Goal: Task Accomplishment & Management: Complete application form

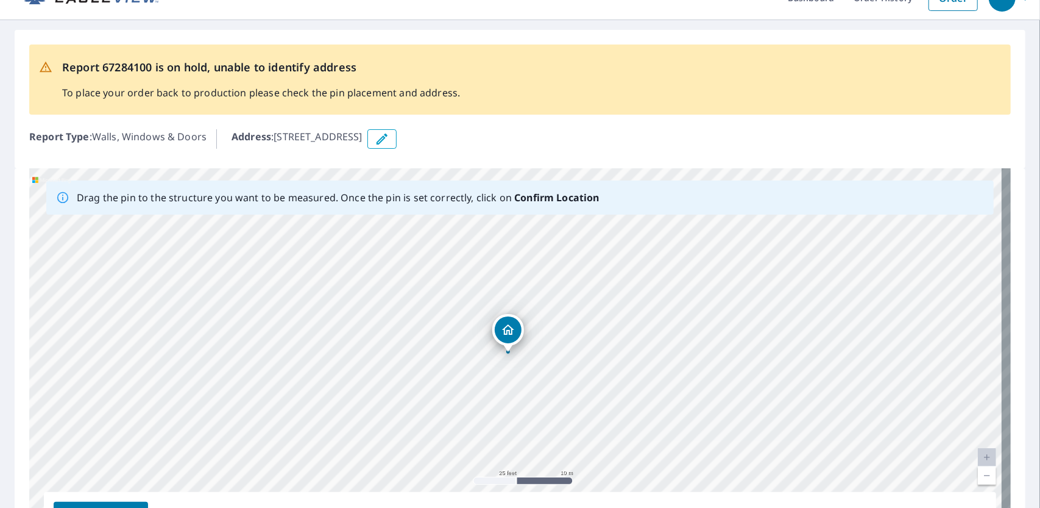
scroll to position [49, 0]
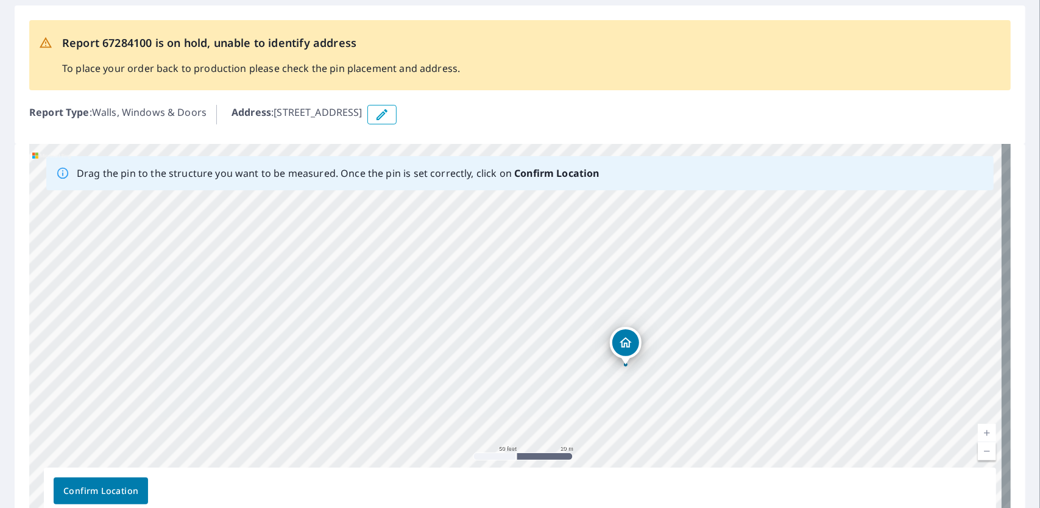
click at [497, 371] on div "[STREET_ADDRESS]" at bounding box center [520, 335] width 982 height 382
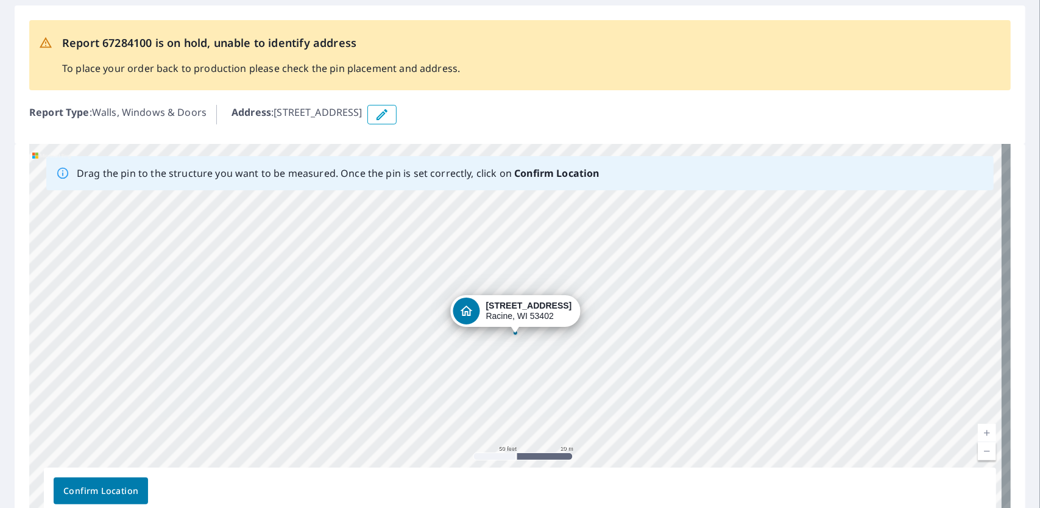
click at [397, 341] on div "[STREET_ADDRESS]" at bounding box center [520, 335] width 982 height 382
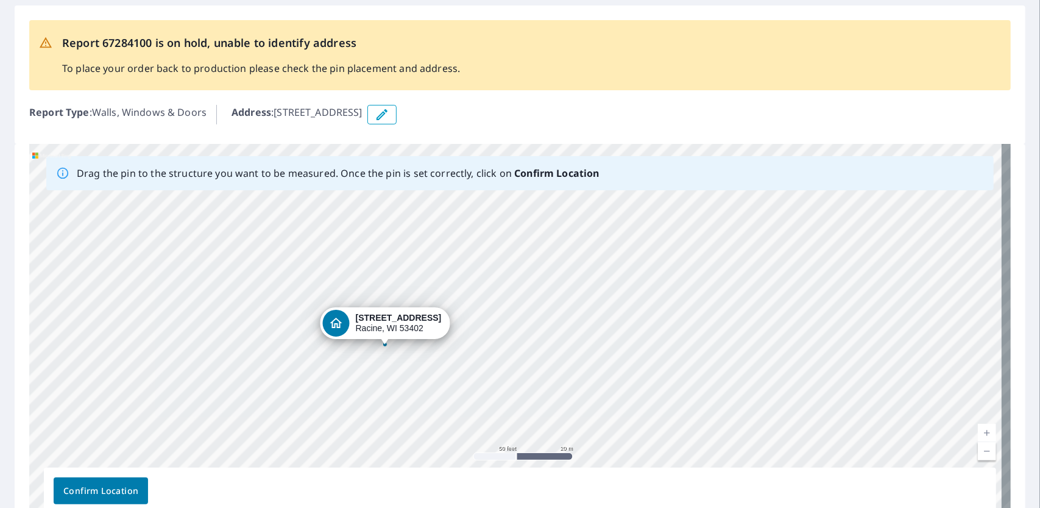
drag, startPoint x: 513, startPoint y: 313, endPoint x: 383, endPoint y: 325, distance: 130.9
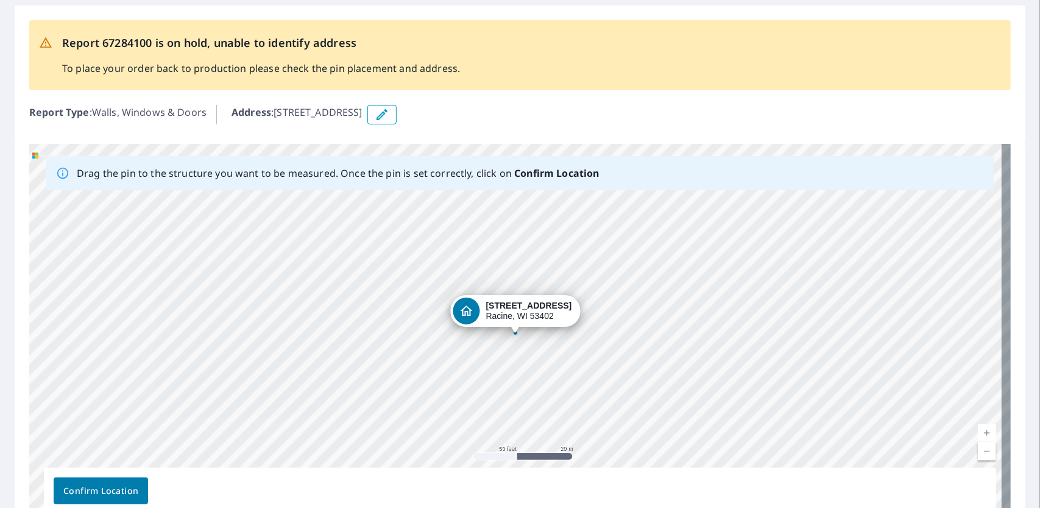
click at [108, 494] on span "Confirm Location" at bounding box center [100, 490] width 75 height 15
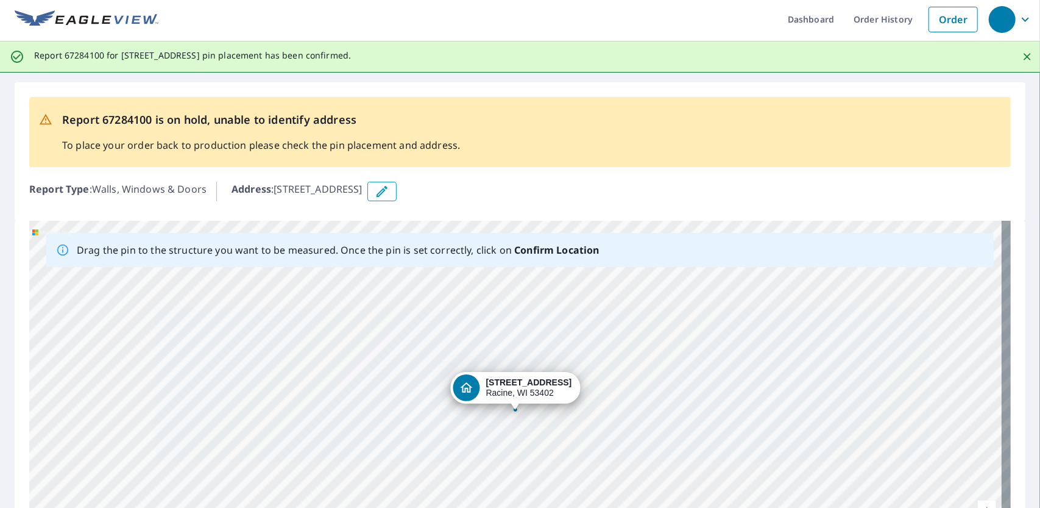
scroll to position [0, 0]
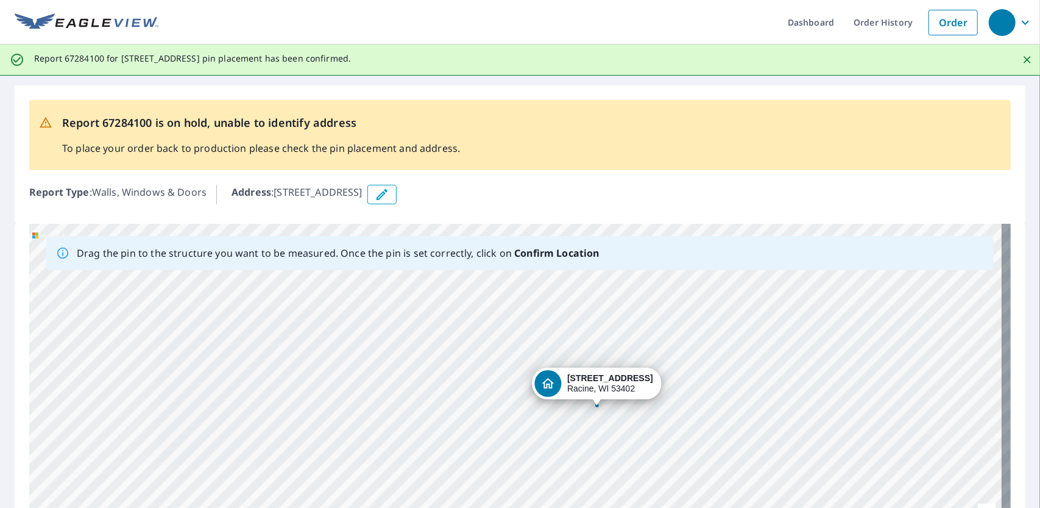
click at [389, 194] on icon "button" at bounding box center [382, 194] width 15 height 15
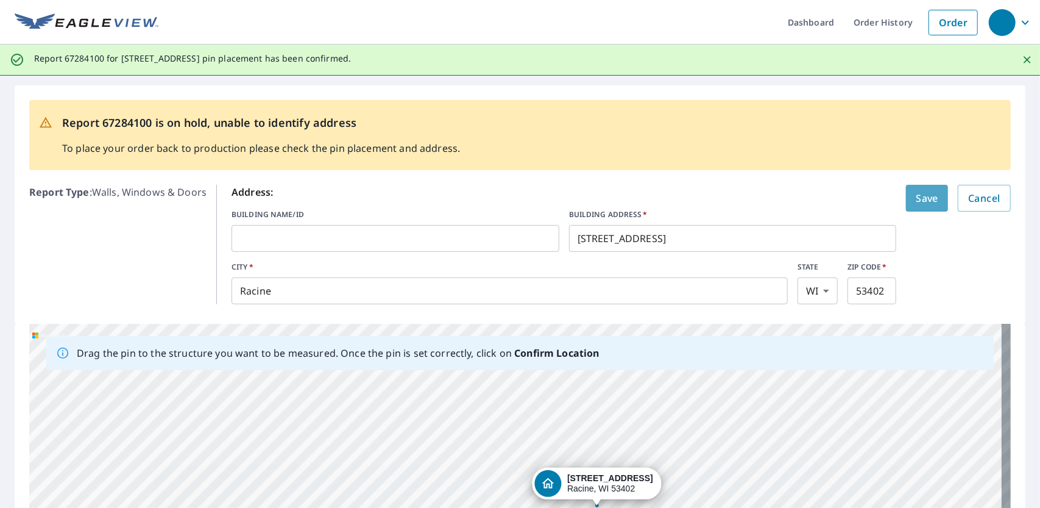
click at [916, 203] on span "Save" at bounding box center [927, 198] width 23 height 17
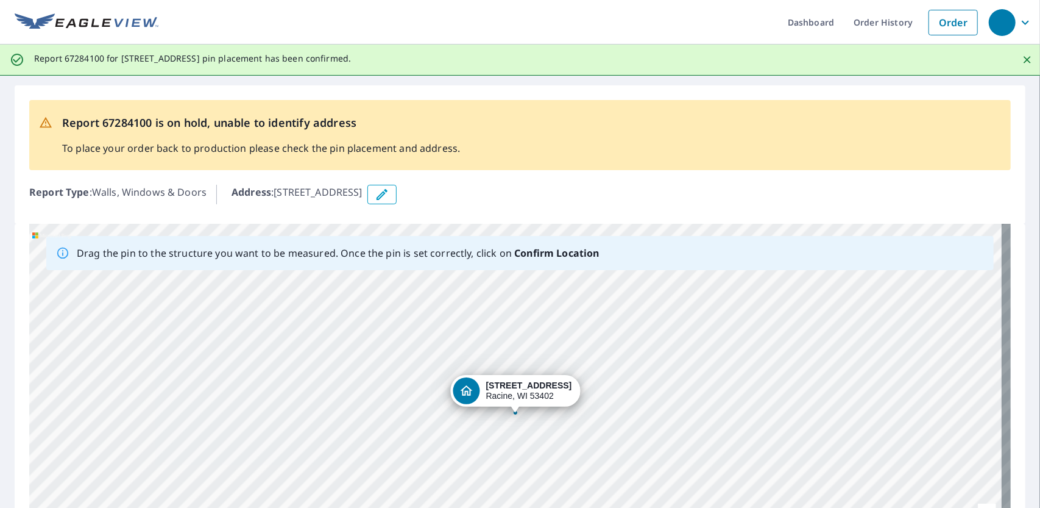
click at [511, 399] on div "[STREET_ADDRESS]" at bounding box center [529, 390] width 86 height 21
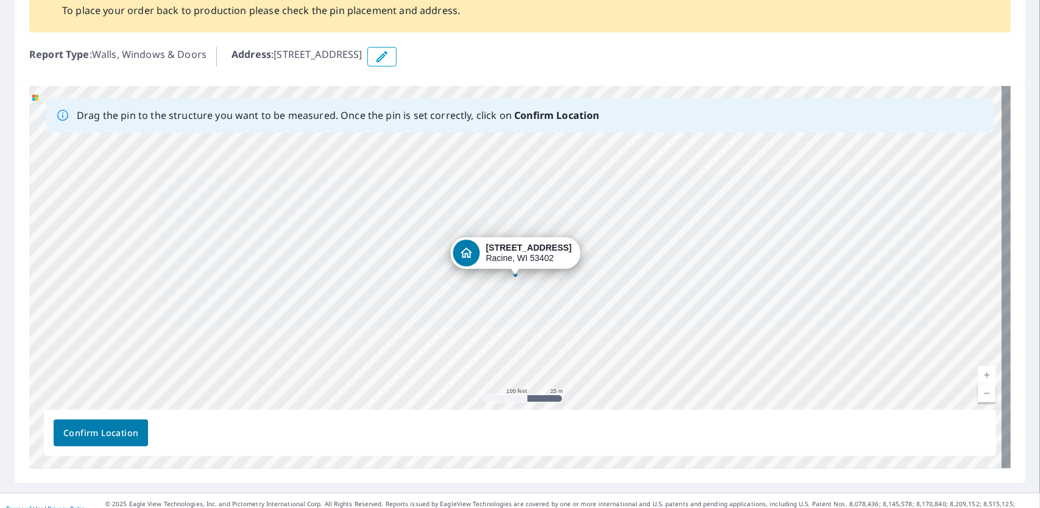
scroll to position [153, 0]
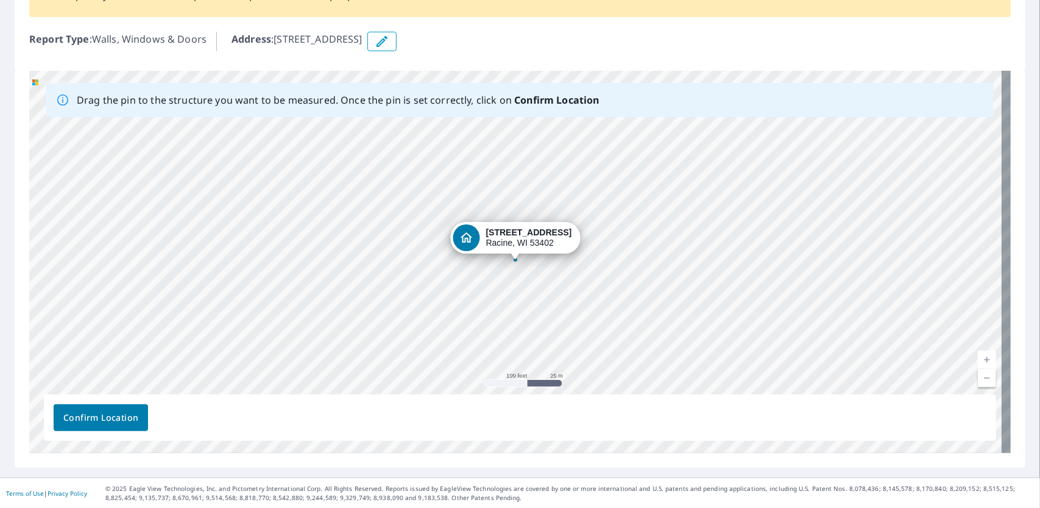
click at [122, 424] on span "Confirm Location" at bounding box center [100, 417] width 75 height 15
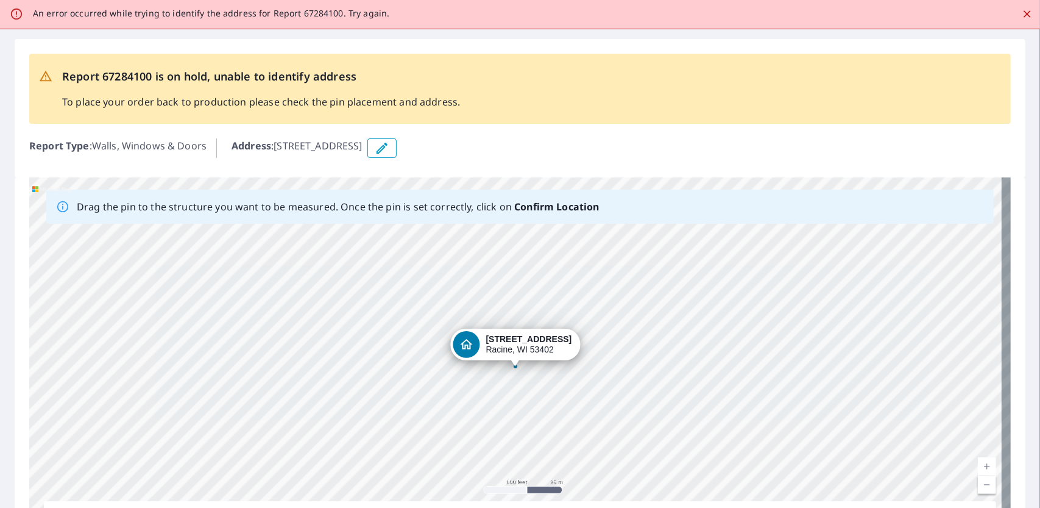
scroll to position [0, 0]
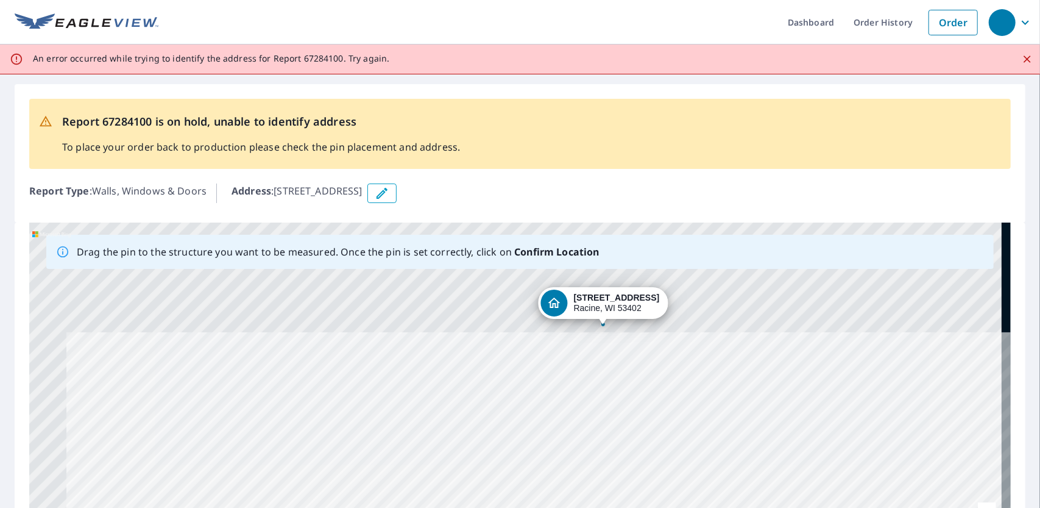
drag, startPoint x: 482, startPoint y: 327, endPoint x: 601, endPoint y: 531, distance: 236.6
click at [601, 507] on html "Dashboard Order History Order An error occurred while trying to identify the ad…" at bounding box center [520, 254] width 1040 height 508
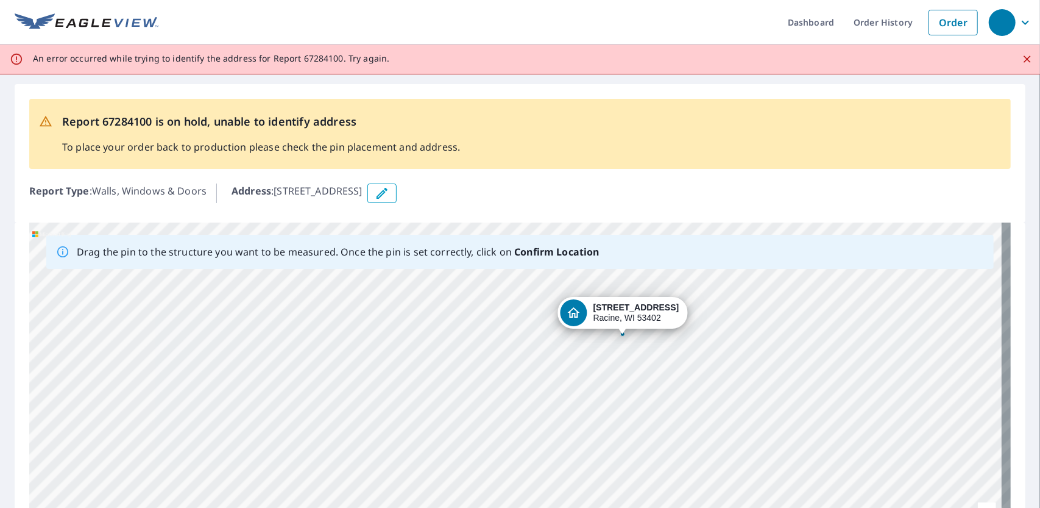
drag, startPoint x: 656, startPoint y: 286, endPoint x: 599, endPoint y: 531, distance: 251.6
click at [599, 507] on html "Dashboard Order History Order An error occurred while trying to identify the ad…" at bounding box center [520, 254] width 1040 height 508
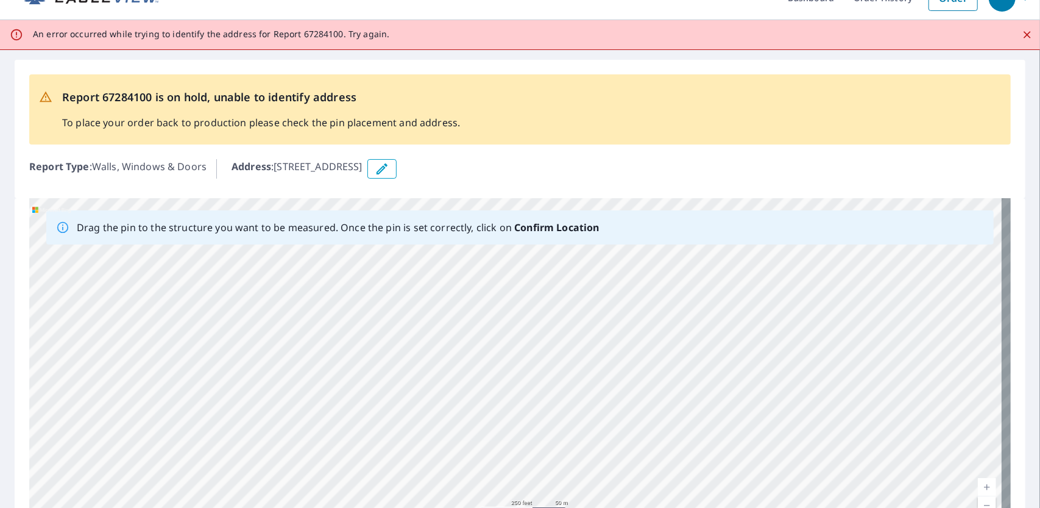
scroll to position [122, 0]
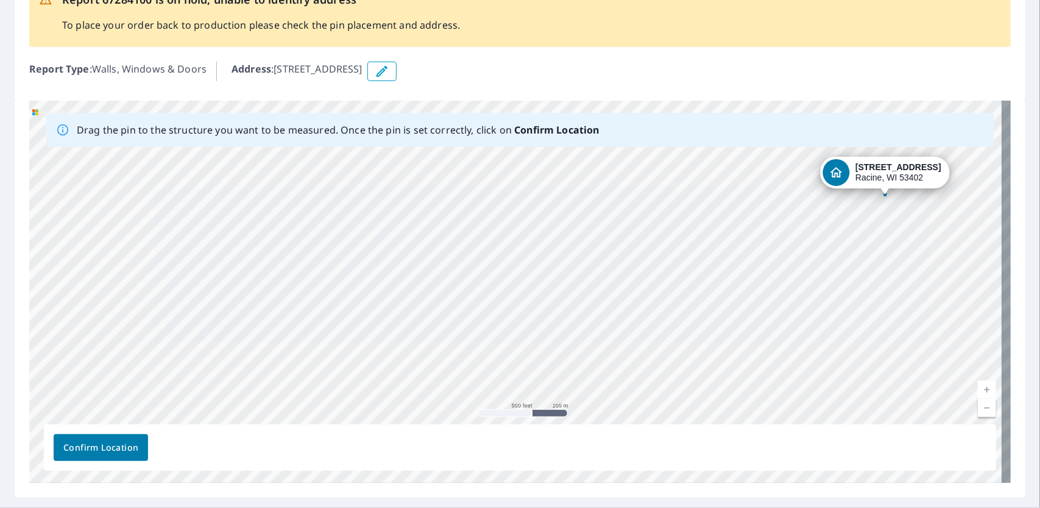
drag, startPoint x: 873, startPoint y: 343, endPoint x: 790, endPoint y: 405, distance: 104.1
click at [790, 405] on div "[STREET_ADDRESS]" at bounding box center [520, 292] width 982 height 382
click at [895, 174] on div "[STREET_ADDRESS]" at bounding box center [900, 172] width 86 height 21
click at [112, 447] on span "Confirm Location" at bounding box center [100, 447] width 75 height 15
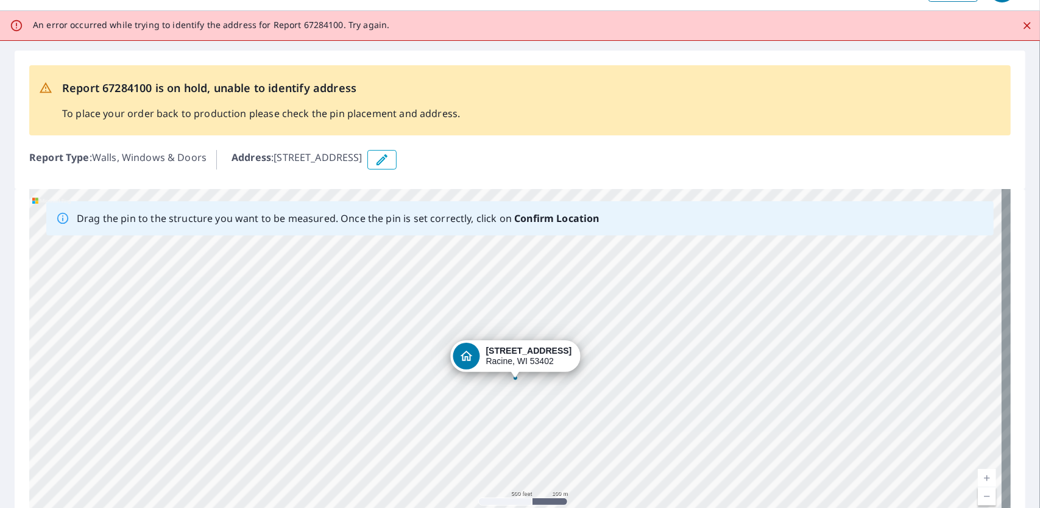
scroll to position [0, 0]
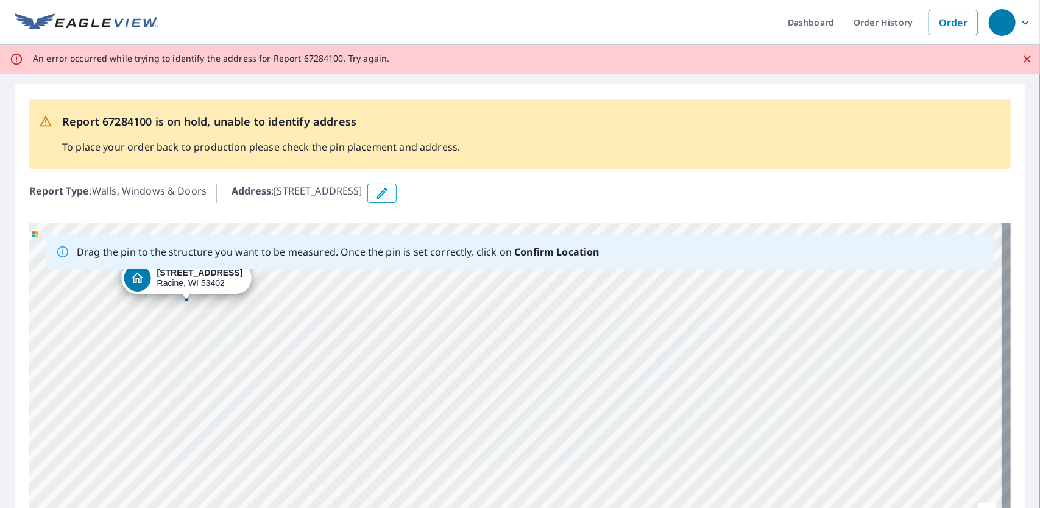
drag, startPoint x: 587, startPoint y: 464, endPoint x: 739, endPoint y: 531, distance: 166.2
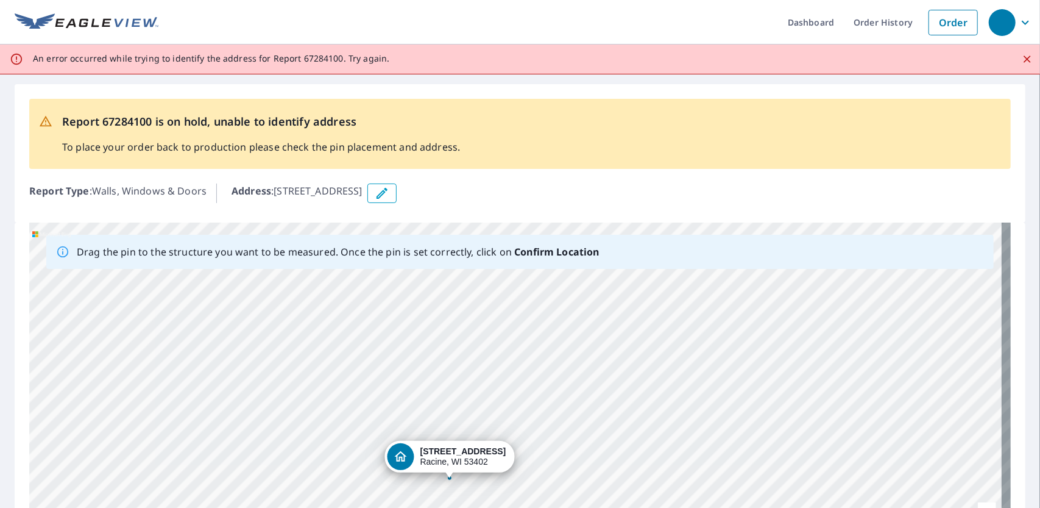
drag, startPoint x: 739, startPoint y: 531, endPoint x: 524, endPoint y: 494, distance: 218.4
click at [524, 494] on div "[STREET_ADDRESS]" at bounding box center [520, 413] width 982 height 382
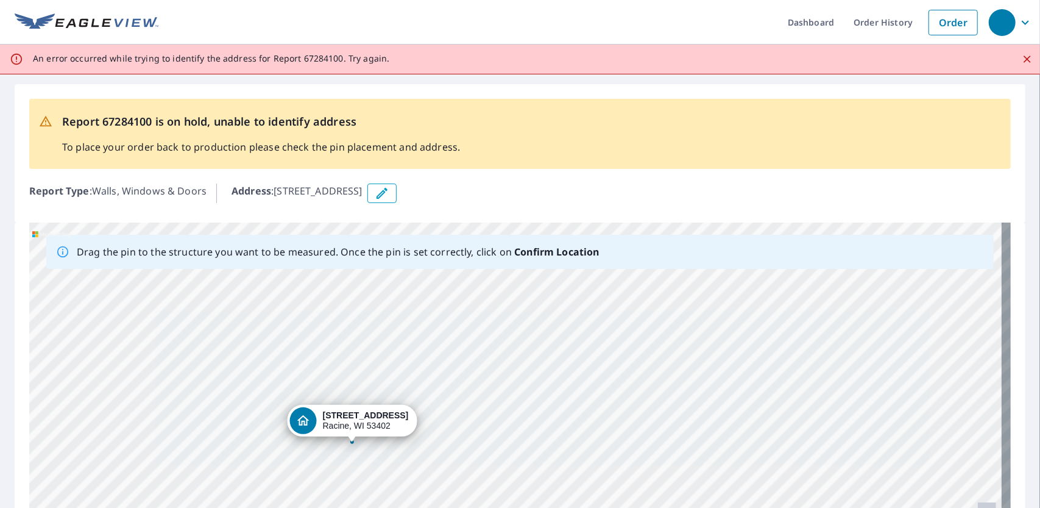
drag, startPoint x: 549, startPoint y: 469, endPoint x: 363, endPoint y: 199, distance: 327.7
click at [363, 199] on div "Report 67284100 is on hold, unable to identify address To place your order back…" at bounding box center [520, 351] width 1040 height 555
drag, startPoint x: 330, startPoint y: 209, endPoint x: 313, endPoint y: 186, distance: 29.1
drag, startPoint x: 313, startPoint y: 186, endPoint x: 728, endPoint y: 379, distance: 457.6
click at [728, 379] on div "[STREET_ADDRESS]" at bounding box center [520, 413] width 982 height 382
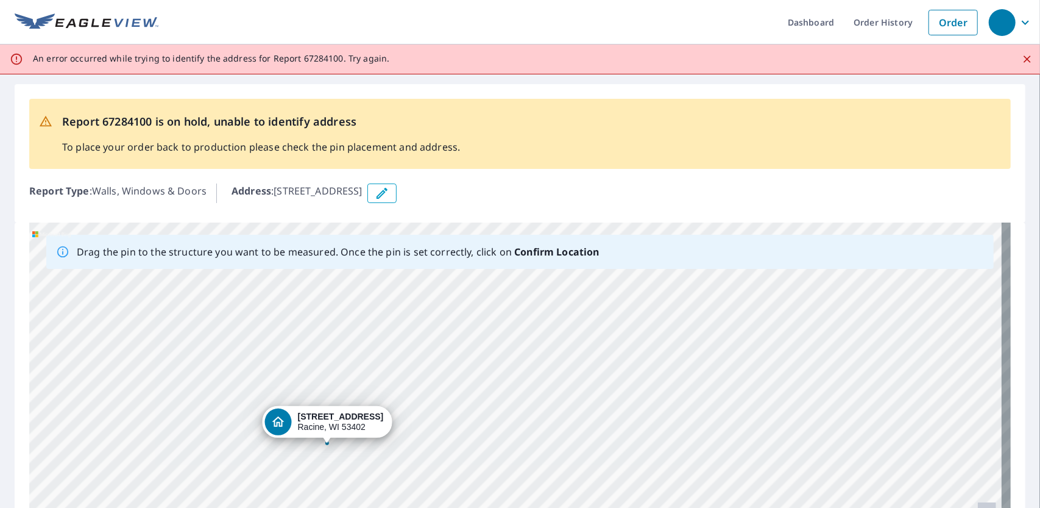
click at [310, 422] on div "[STREET_ADDRESS]" at bounding box center [341, 421] width 86 height 21
click at [324, 442] on div "Dropped pin, building 1, Residential property, 418 High St Racine, WI 53402" at bounding box center [327, 437] width 16 height 12
drag, startPoint x: 333, startPoint y: 426, endPoint x: 297, endPoint y: 425, distance: 36.0
click at [297, 425] on div "[STREET_ADDRESS]" at bounding box center [520, 413] width 982 height 382
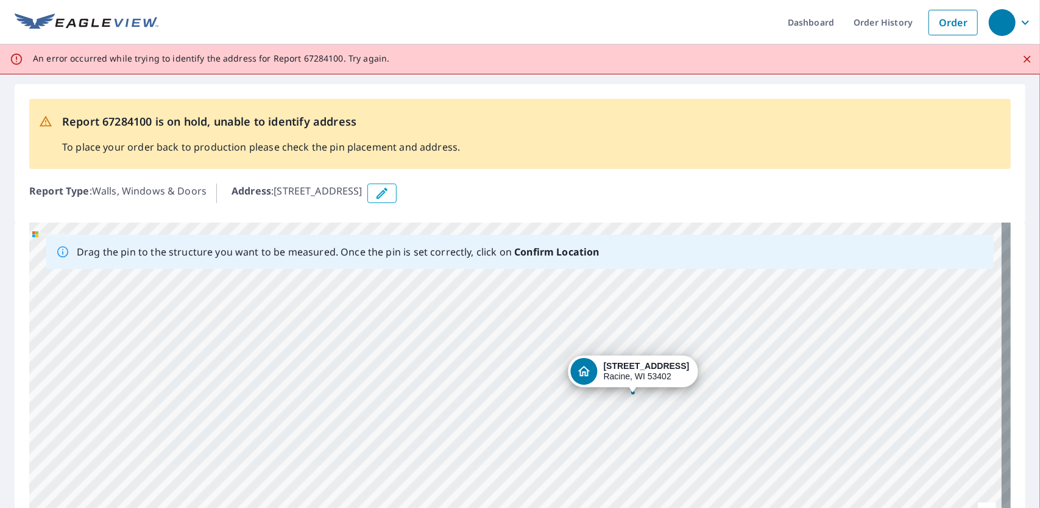
click at [612, 397] on div "[STREET_ADDRESS]" at bounding box center [520, 413] width 982 height 382
drag, startPoint x: 630, startPoint y: 373, endPoint x: 619, endPoint y: 387, distance: 17.4
click at [619, 387] on div "[STREET_ADDRESS]" at bounding box center [520, 413] width 982 height 382
drag, startPoint x: 534, startPoint y: 392, endPoint x: 597, endPoint y: 372, distance: 66.5
click at [597, 372] on div "[STREET_ADDRESS]" at bounding box center [520, 413] width 982 height 382
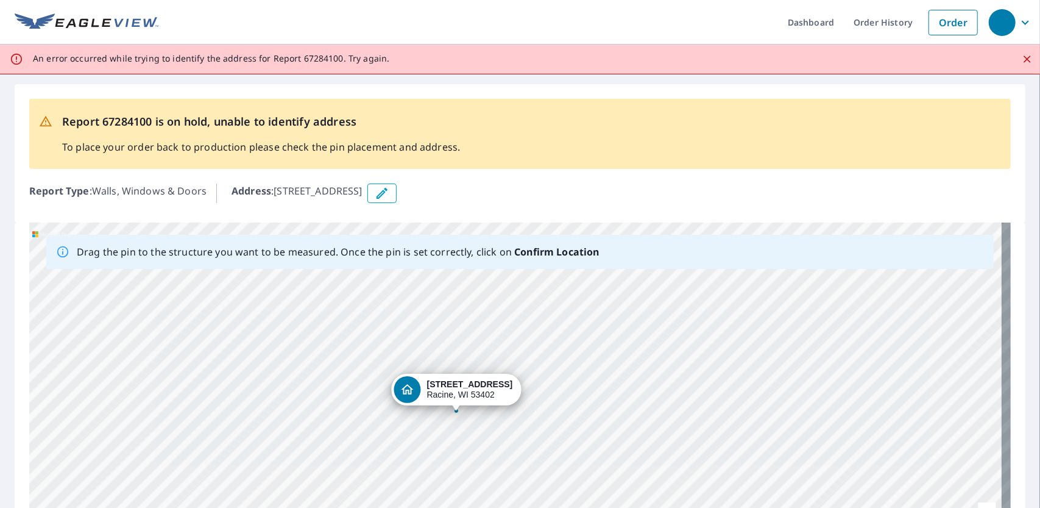
drag, startPoint x: 525, startPoint y: 391, endPoint x: 466, endPoint y: 391, distance: 59.1
click at [466, 391] on div "[STREET_ADDRESS]" at bounding box center [520, 413] width 982 height 382
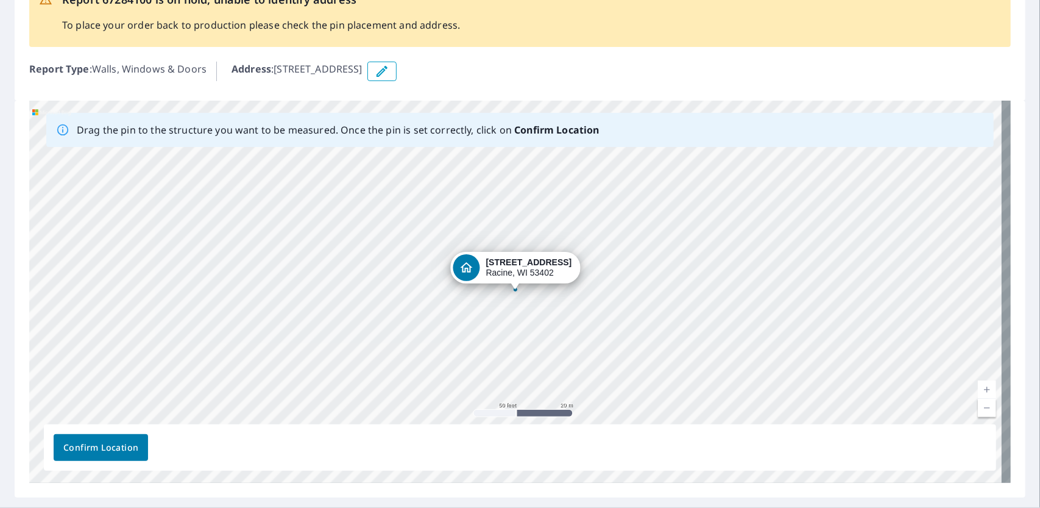
scroll to position [152, 0]
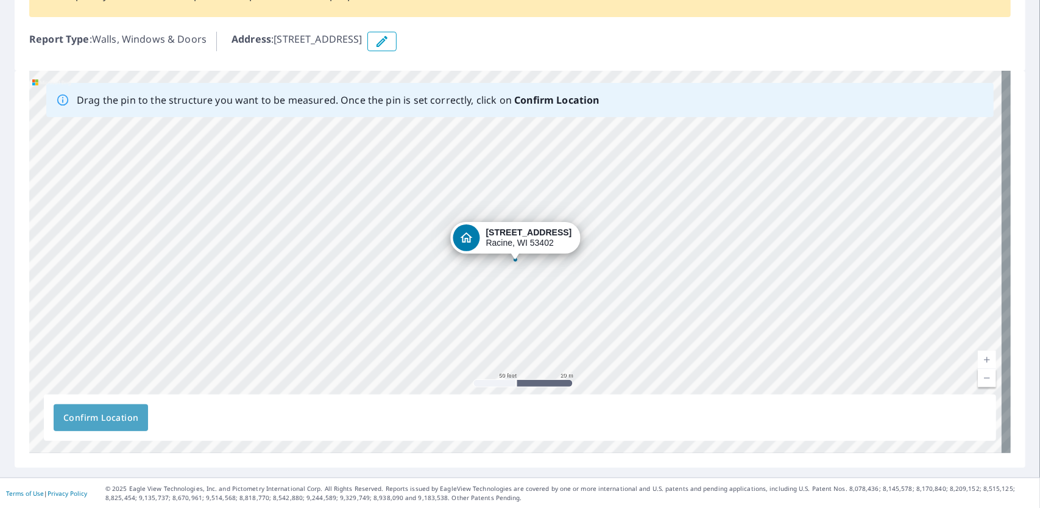
click at [121, 420] on span "Confirm Location" at bounding box center [100, 417] width 75 height 15
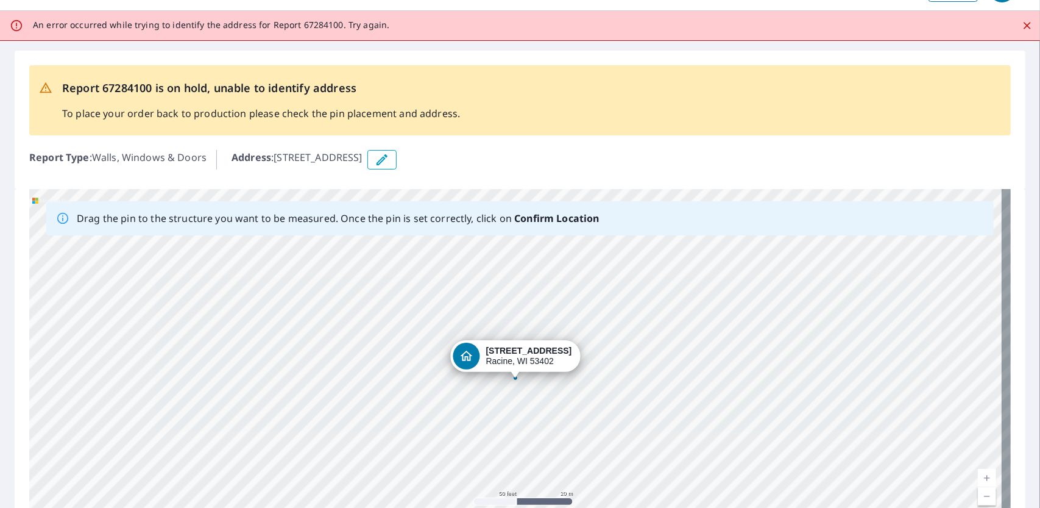
scroll to position [0, 0]
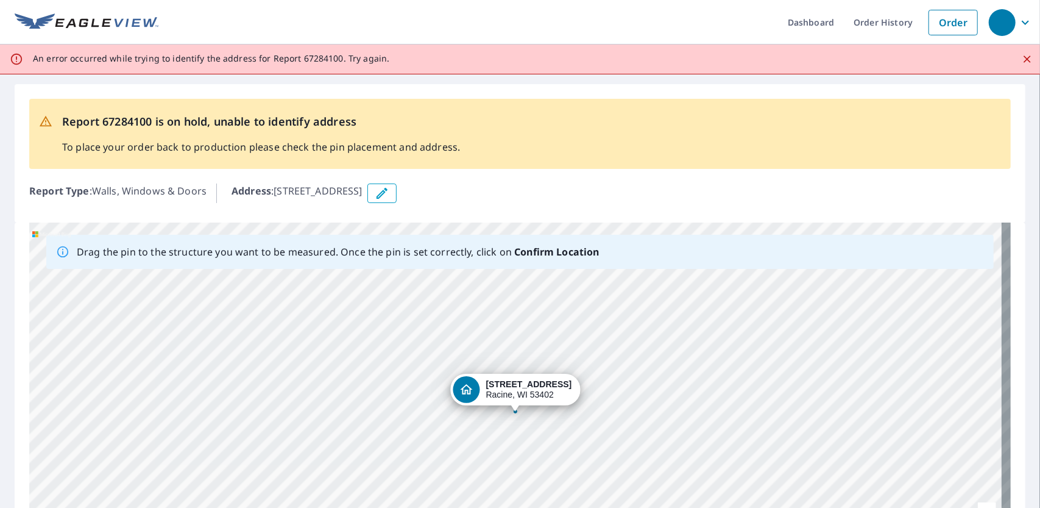
click at [388, 192] on icon "button" at bounding box center [382, 193] width 11 height 11
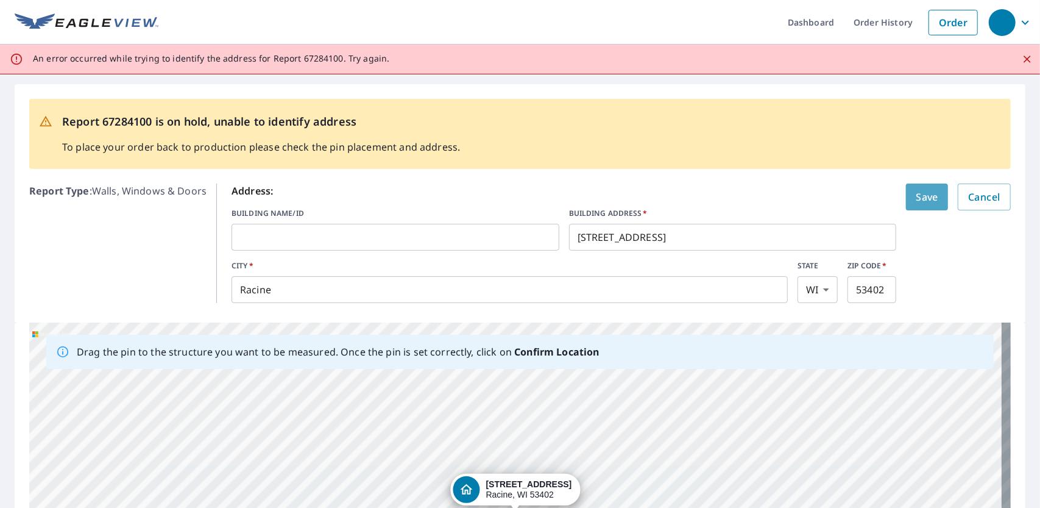
click at [916, 196] on span "Save" at bounding box center [927, 196] width 23 height 17
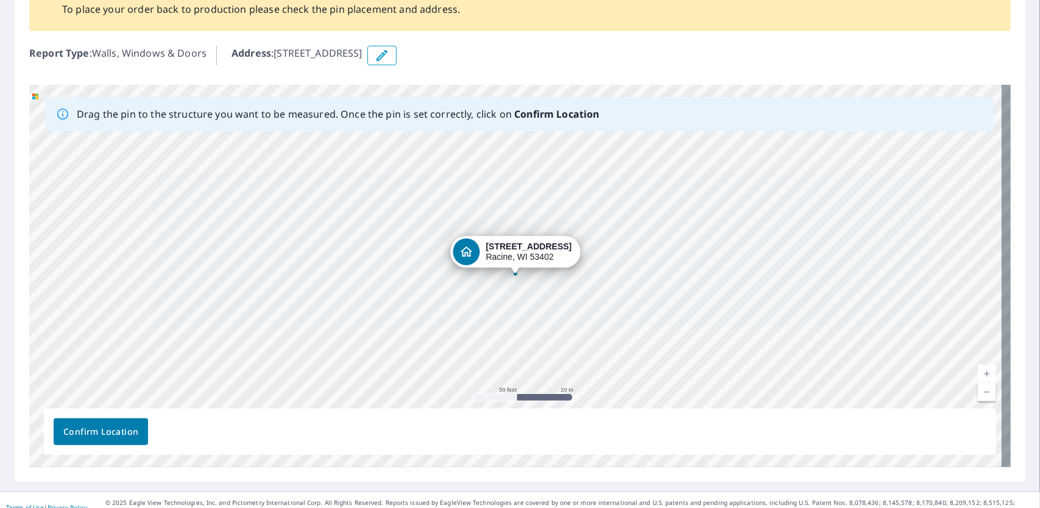
scroll to position [152, 0]
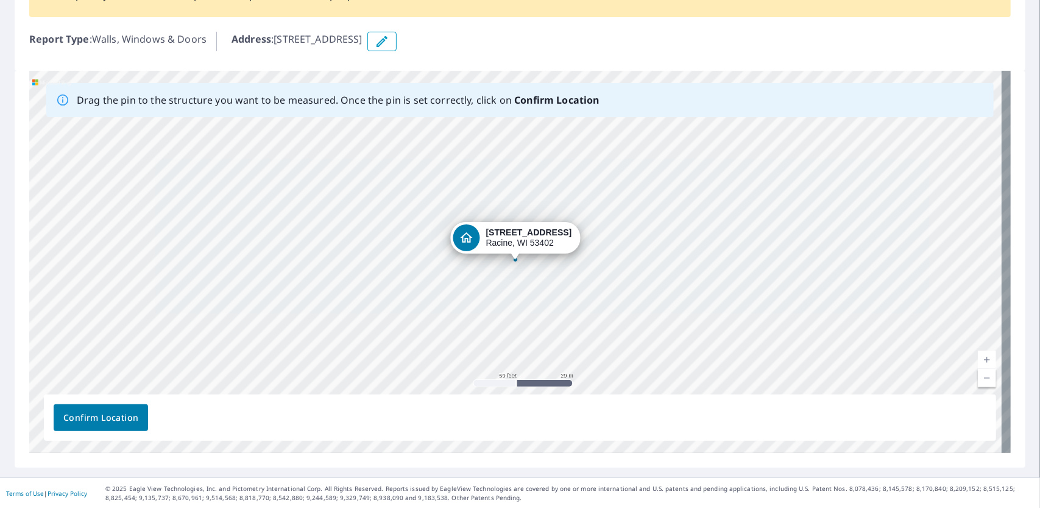
click at [113, 421] on span "Confirm Location" at bounding box center [100, 417] width 75 height 15
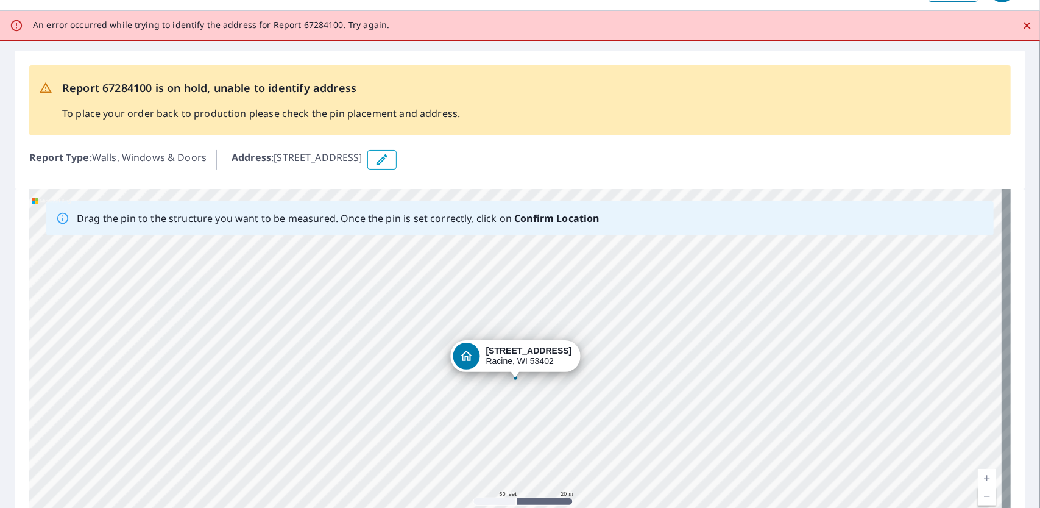
scroll to position [0, 0]
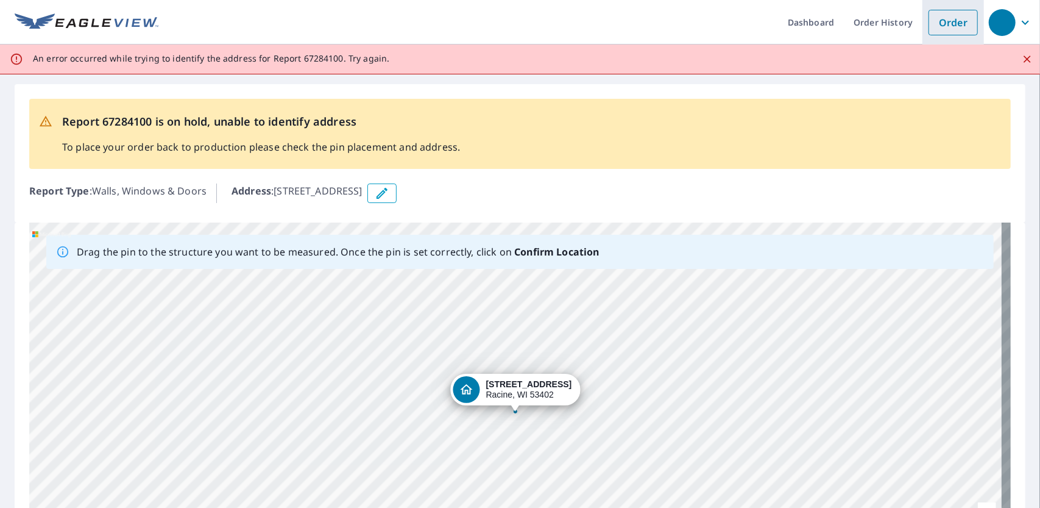
click at [936, 21] on link "Order" at bounding box center [953, 23] width 49 height 26
